Goal: Information Seeking & Learning: Learn about a topic

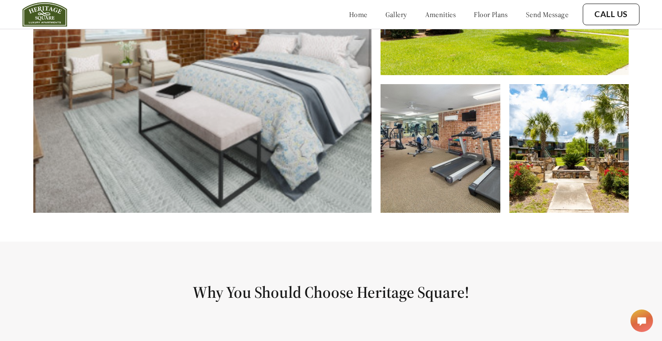
scroll to position [266, 0]
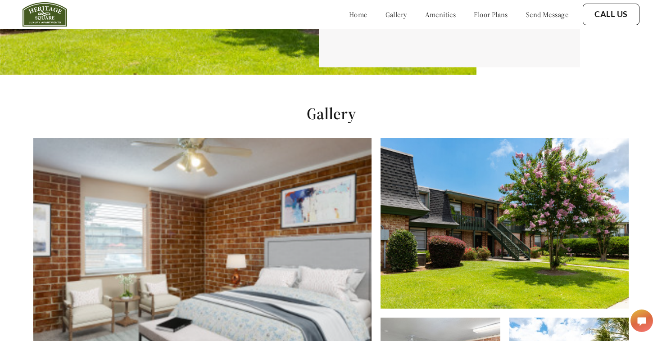
click at [426, 14] on link "amenities" at bounding box center [440, 14] width 31 height 9
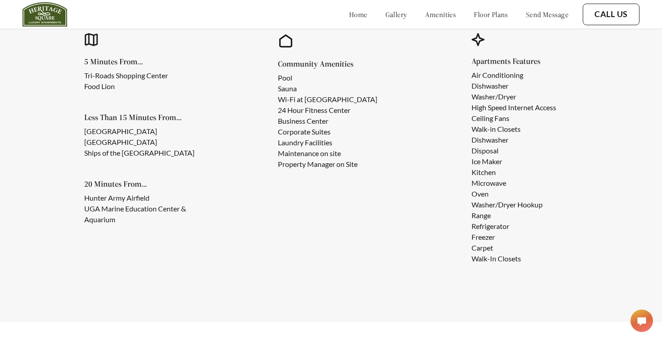
scroll to position [844, 0]
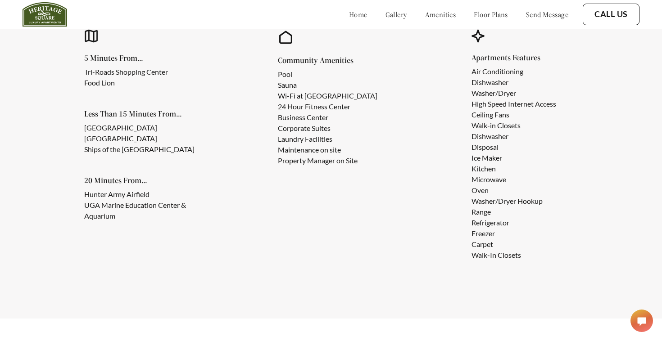
click at [473, 19] on link "floor plans" at bounding box center [490, 14] width 34 height 9
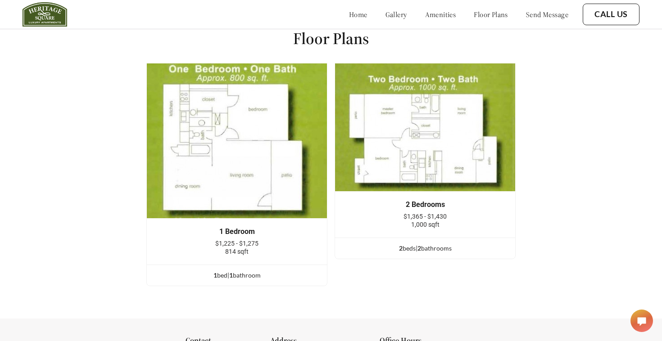
scroll to position [1162, 0]
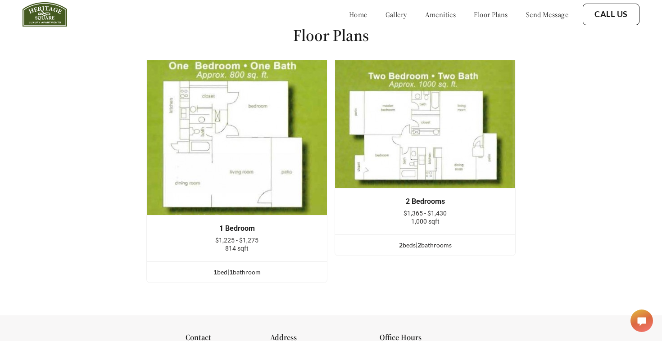
click at [392, 16] on div "home gallery amenities floor plans send message" at bounding box center [449, 14] width 237 height 9
click at [385, 14] on link "gallery" at bounding box center [396, 14] width 22 height 9
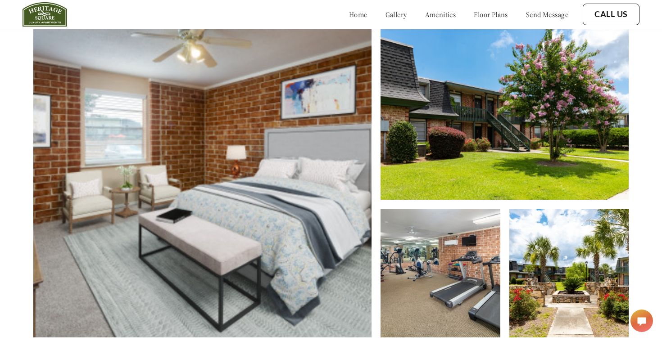
scroll to position [374, 0]
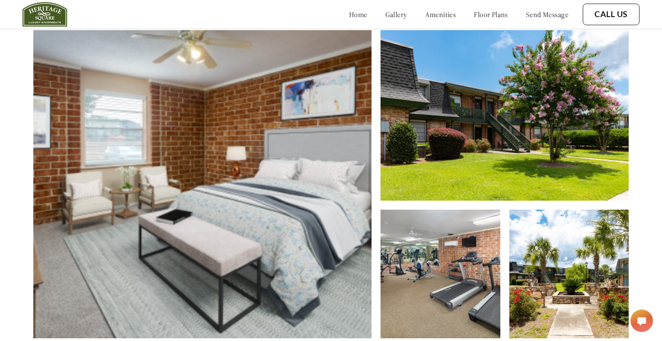
click at [589, 225] on img at bounding box center [569, 274] width 120 height 129
click at [514, 138] on img at bounding box center [504, 115] width 248 height 171
